Goal: Task Accomplishment & Management: Manage account settings

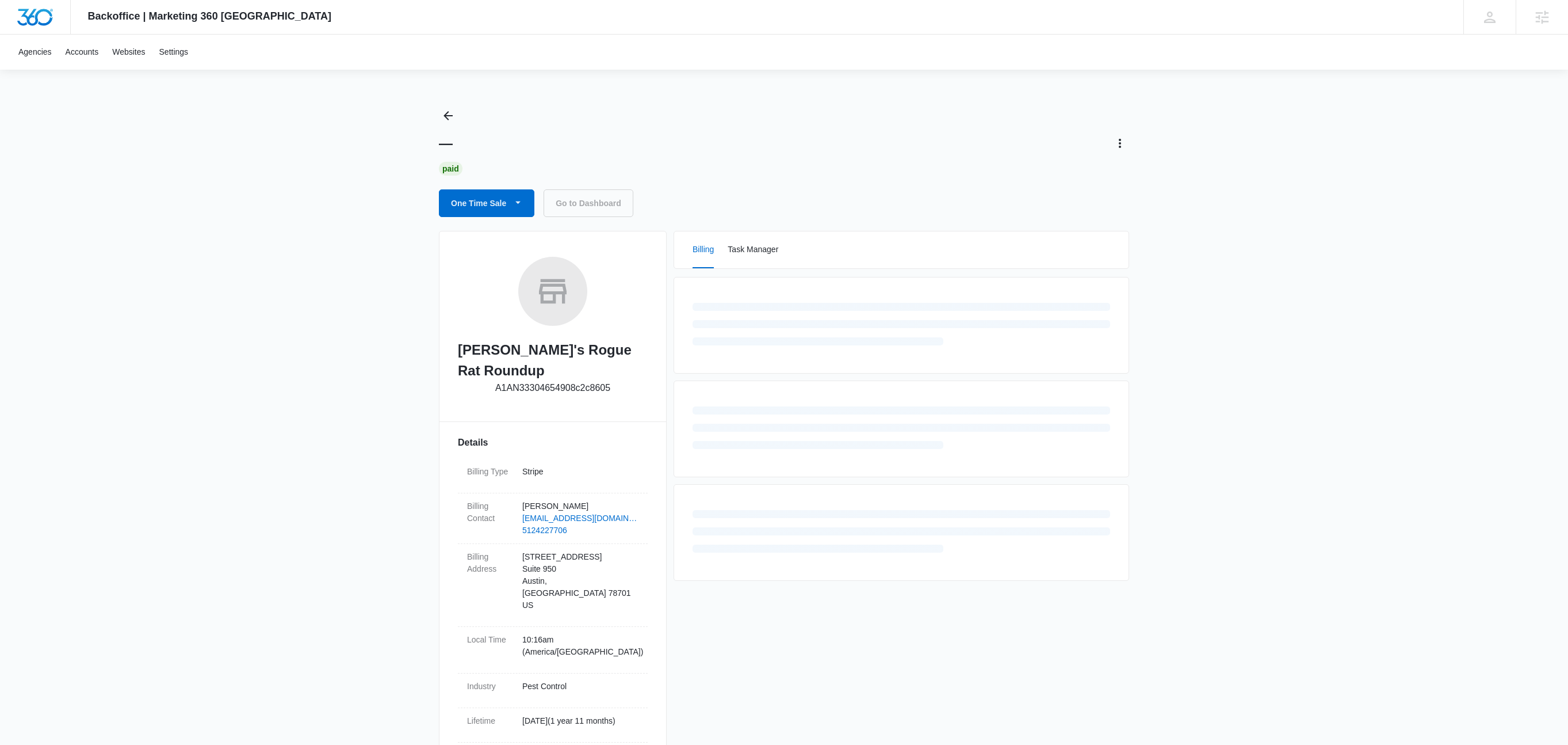
click at [554, 381] on p "A1AN33304654908c2c8605" at bounding box center [553, 388] width 115 height 14
click at [554, 381] on p "A1AN33304654908c2c8605" at bounding box center [553, 388] width 115 height 14
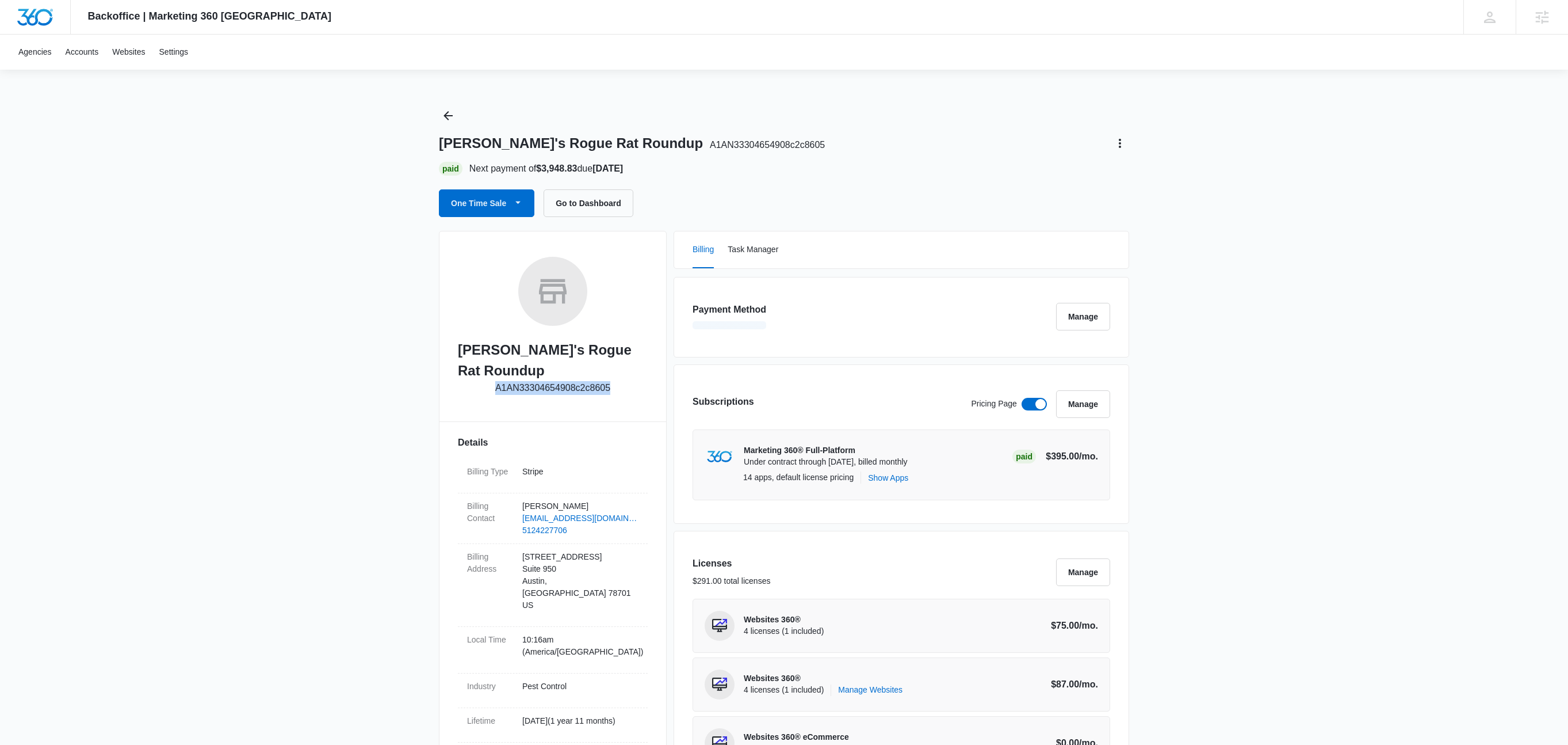
click at [554, 381] on p "A1AN33304654908c2c8605" at bounding box center [553, 388] width 115 height 14
copy p "A1AN33304654908c2c8605"
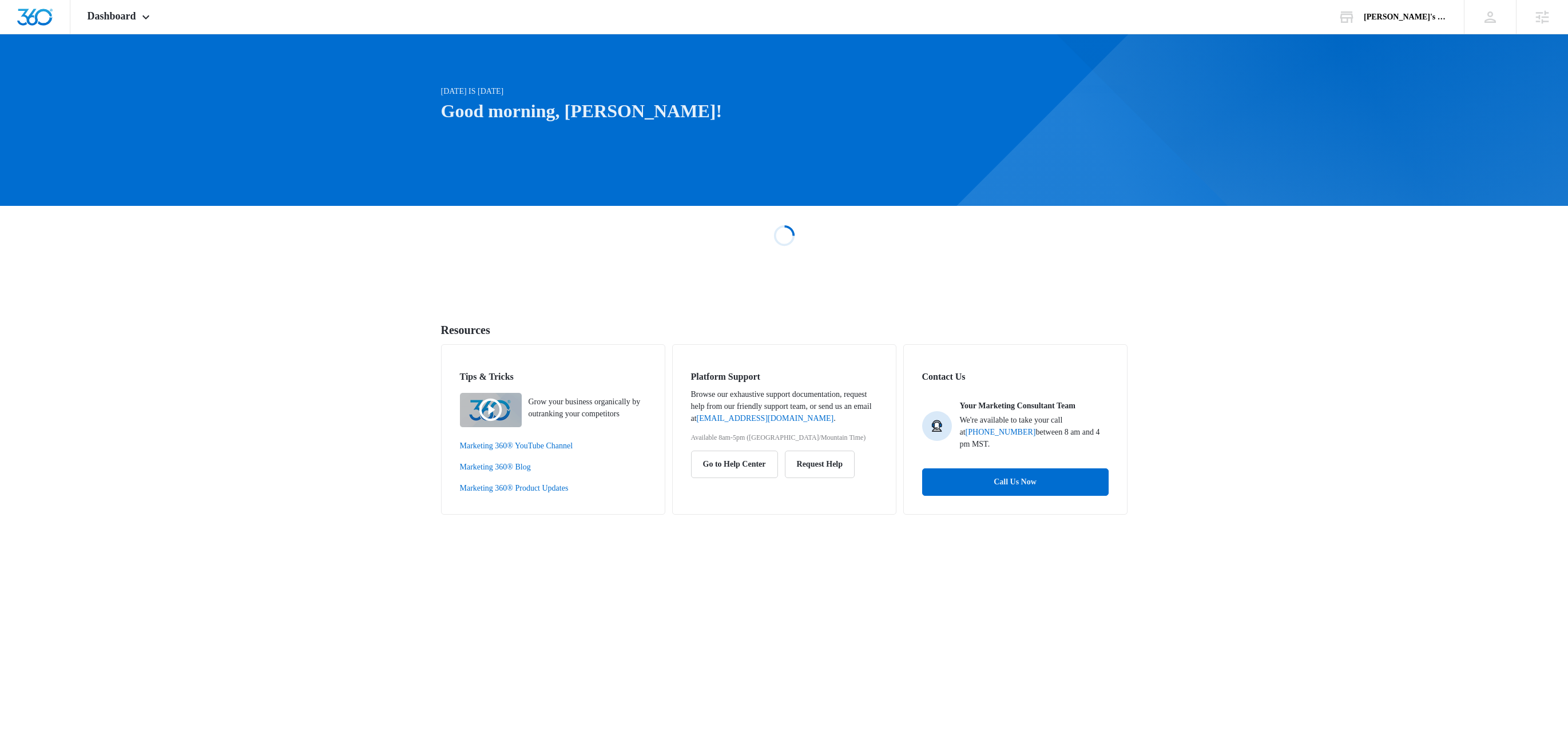
click at [923, 125] on div at bounding box center [1013, 117] width 227 height 65
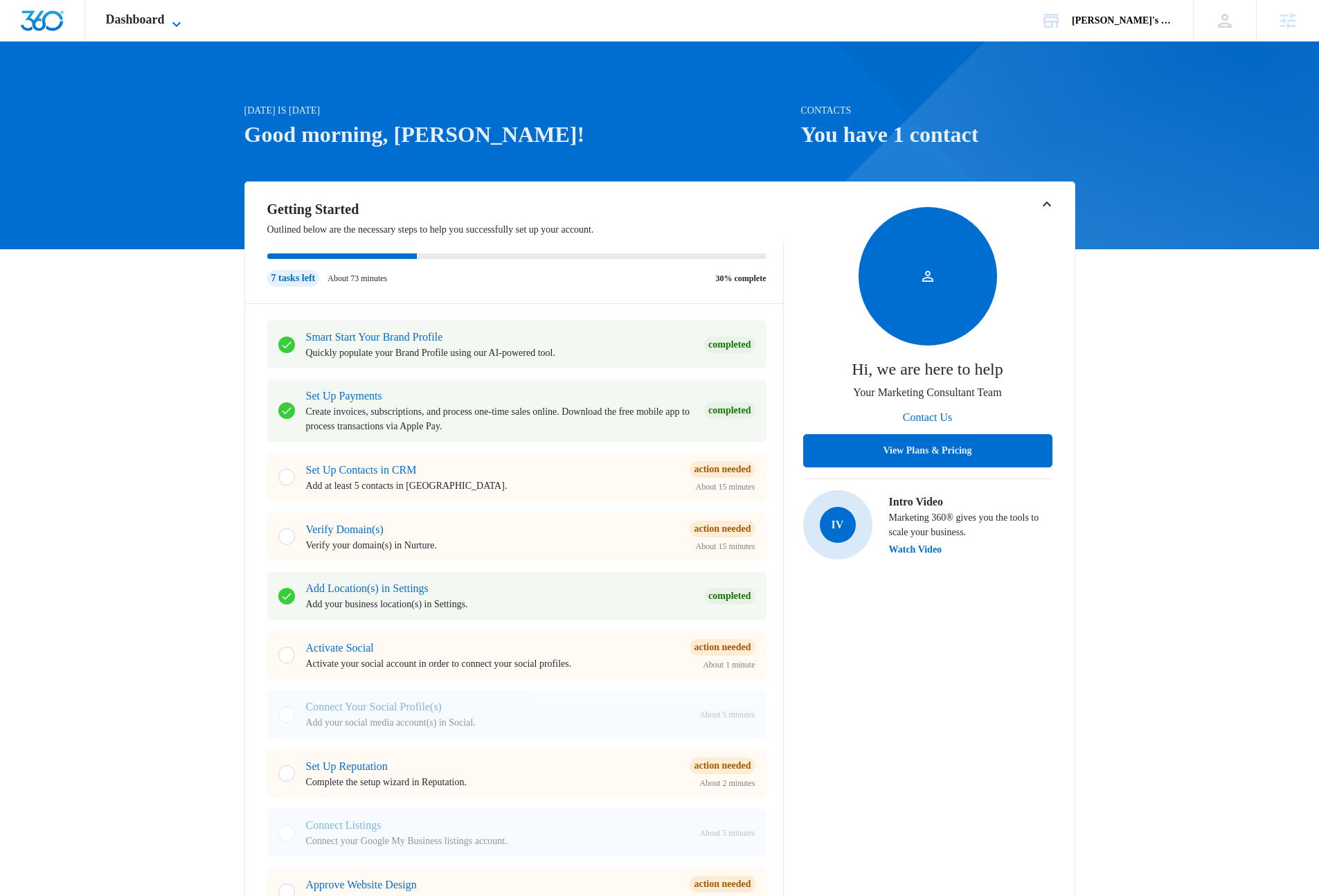
click at [185, 20] on icon at bounding box center [176, 24] width 17 height 17
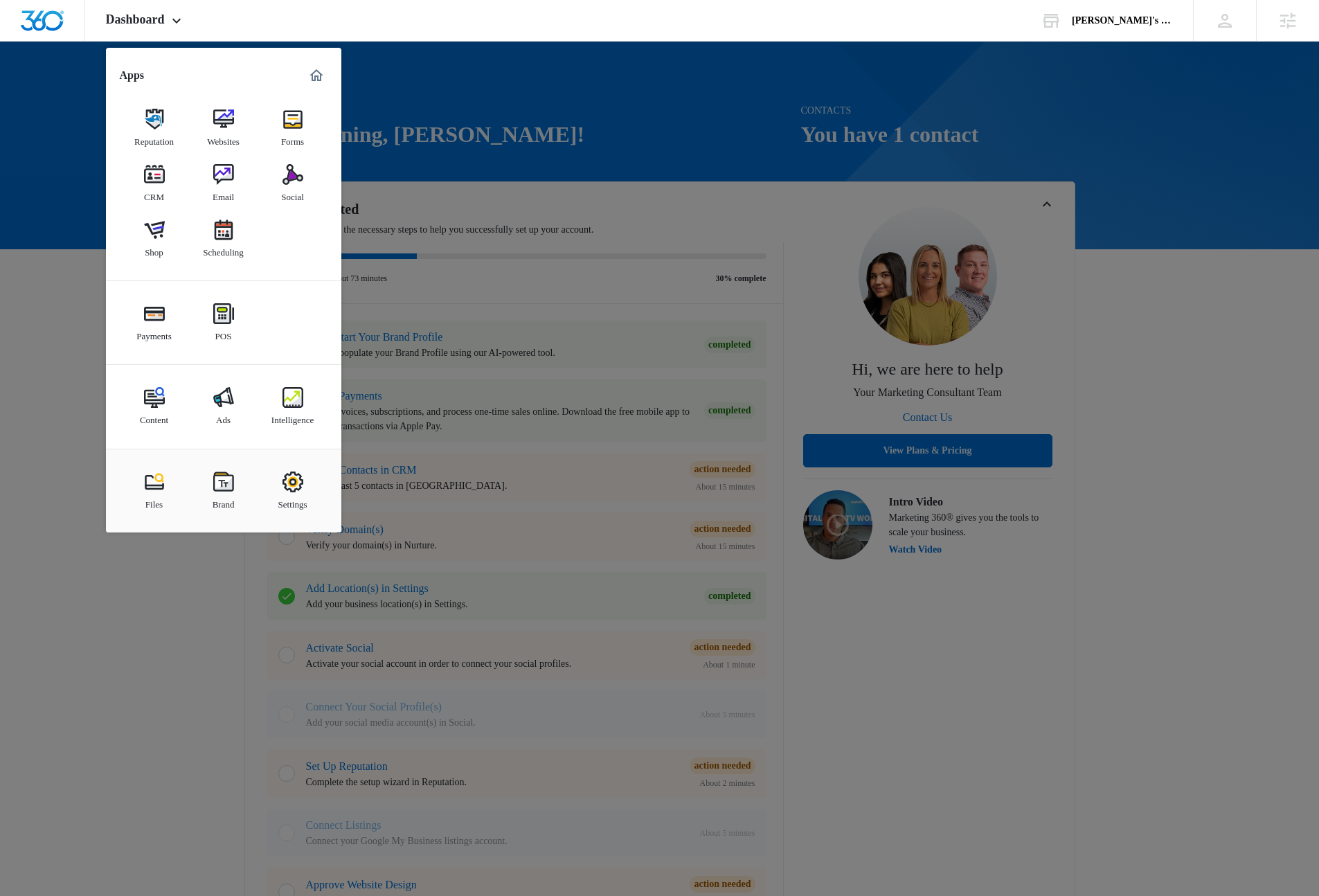
click at [295, 484] on img at bounding box center [292, 481] width 21 height 21
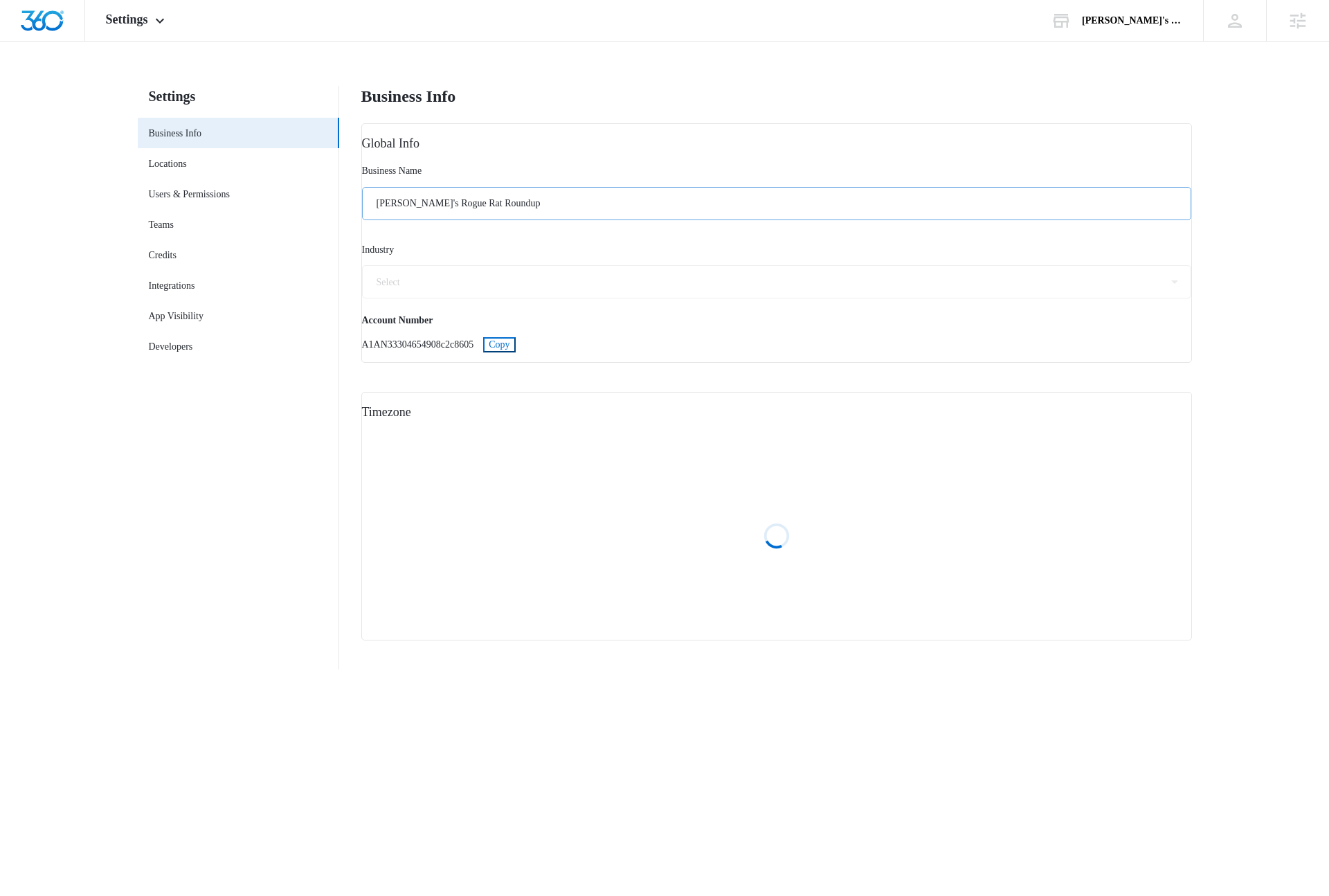
select select "40"
select select "US"
select select "America/Chicago"
click at [175, 195] on link "Users & Permissions" at bounding box center [189, 194] width 81 height 15
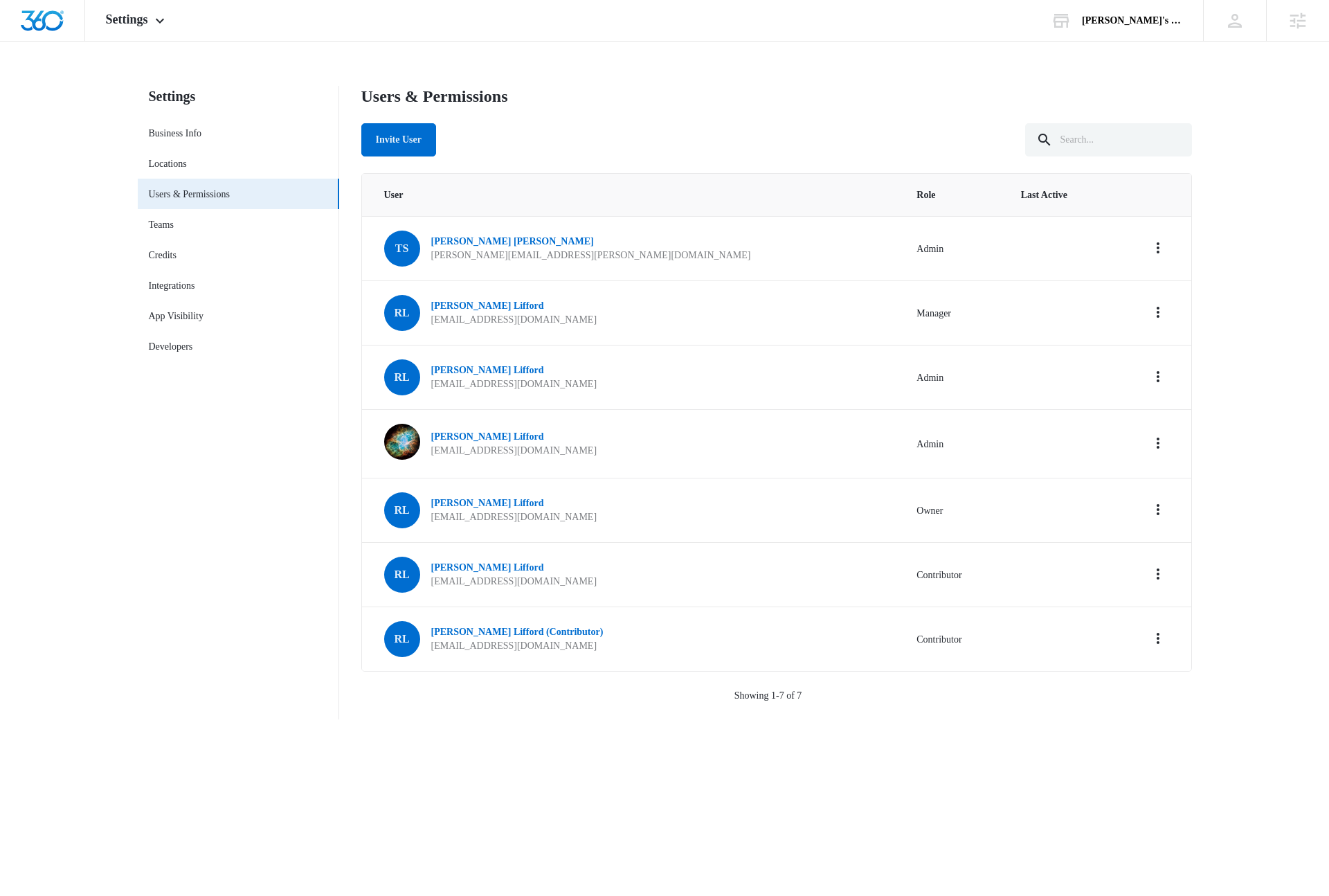
drag, startPoint x: 1237, startPoint y: 219, endPoint x: 931, endPoint y: 150, distance: 313.7
click at [971, 156] on main "Settings Business Info Locations Users & Permissions Teams Credits Integrations…" at bounding box center [664, 411] width 1329 height 650
drag, startPoint x: 930, startPoint y: 150, endPoint x: 949, endPoint y: 154, distance: 19.4
click at [930, 150] on div "Invite User" at bounding box center [776, 140] width 831 height 34
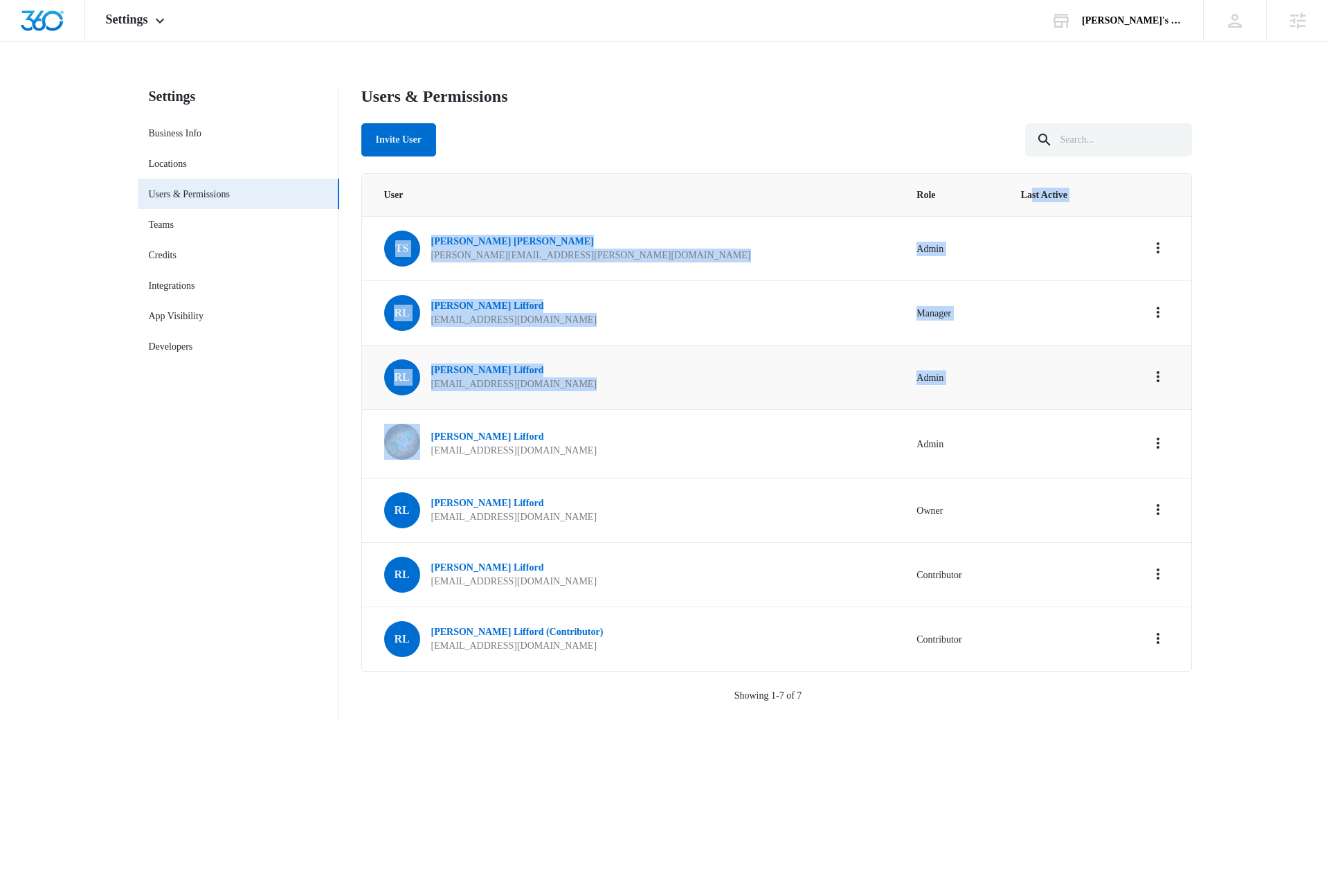
drag, startPoint x: 1016, startPoint y: 227, endPoint x: 1125, endPoint y: 395, distance: 200.3
click at [1125, 395] on table "User Role Last Active TS Trevor Smith trevor.smith@madwire.com Admin RL Rob Lif…" at bounding box center [777, 423] width 830 height 497
drag, startPoint x: 1108, startPoint y: 376, endPoint x: 985, endPoint y: 237, distance: 185.6
click at [985, 237] on tbody "TS Trevor Smith trevor.smith@madwire.com Admin RL Rob Lifford rob@lifford.org M…" at bounding box center [777, 443] width 830 height 454
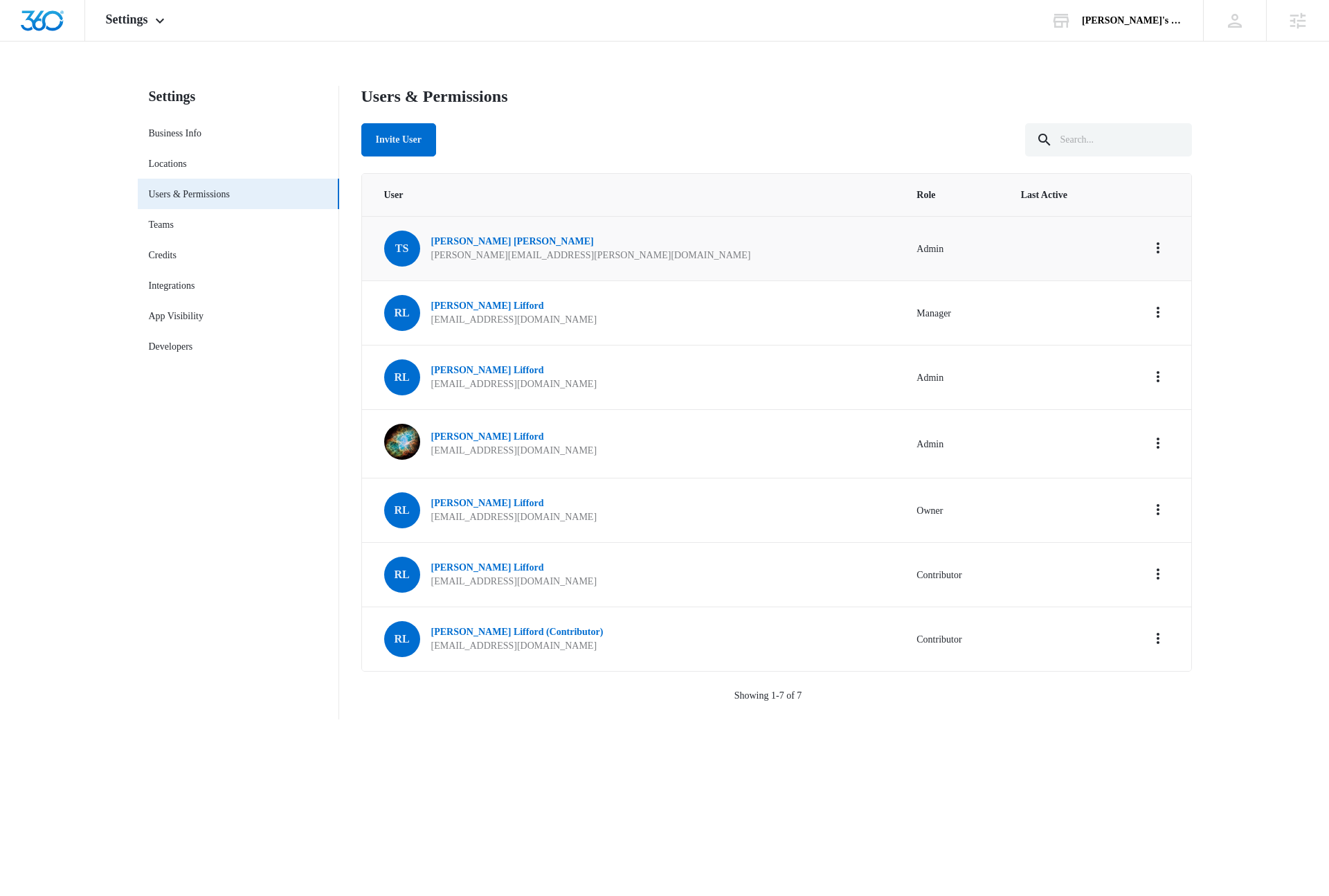
click at [1005, 236] on td at bounding box center [1058, 248] width 106 height 64
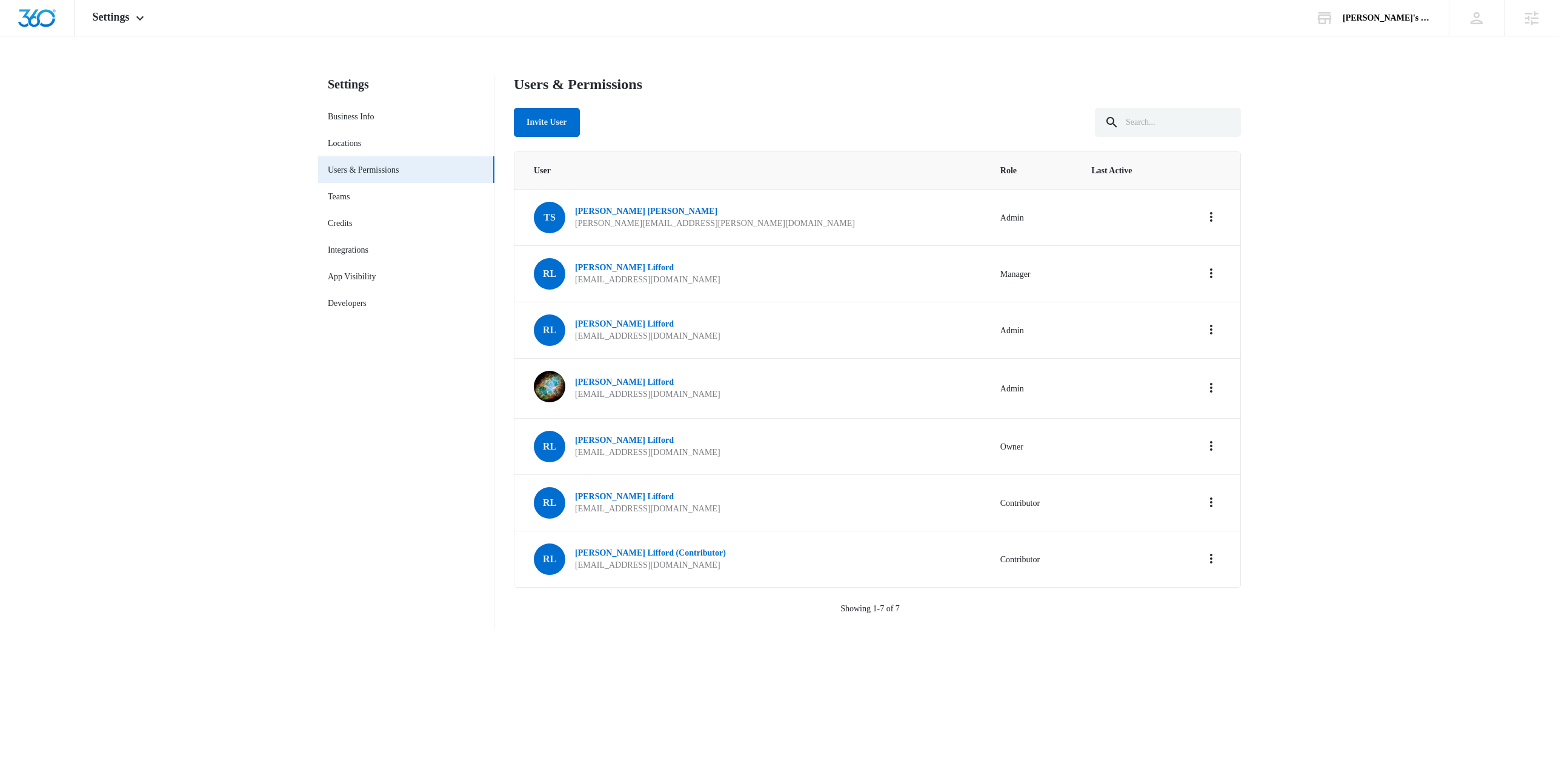
click at [754, 113] on div "Invite User" at bounding box center [877, 122] width 727 height 29
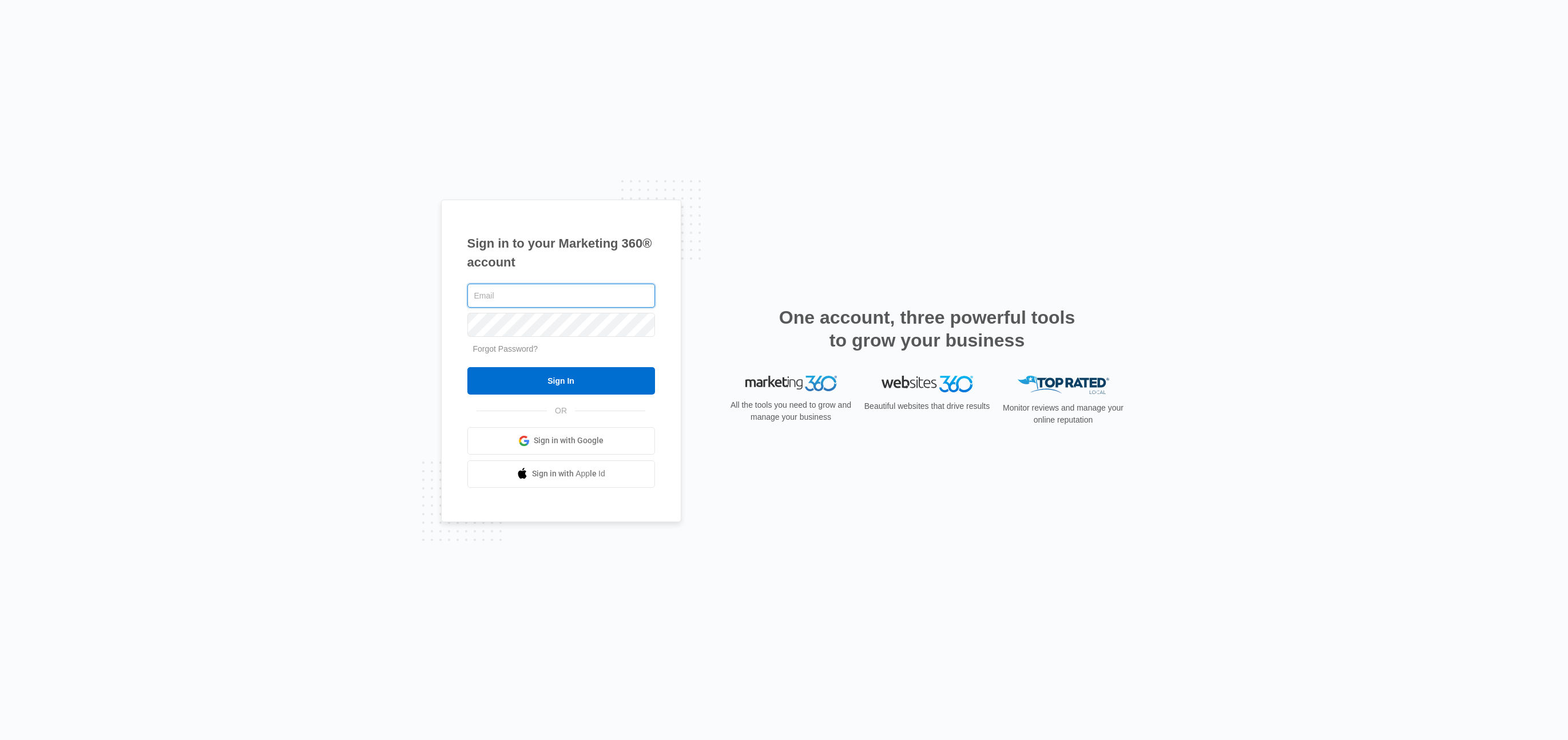
type input "rob.lifford@madwire.com"
